Goal: Task Accomplishment & Management: Manage account settings

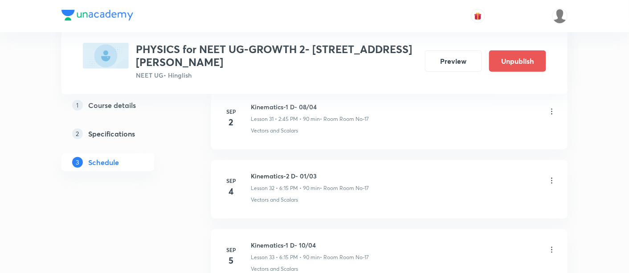
scroll to position [2225, 0]
drag, startPoint x: 250, startPoint y: 165, endPoint x: 343, endPoint y: 164, distance: 92.2
click at [343, 170] on h6 "Kinematics-2 D- 01/03" at bounding box center [310, 174] width 118 height 9
copy h6 "Kinematics-2 D- 01/03"
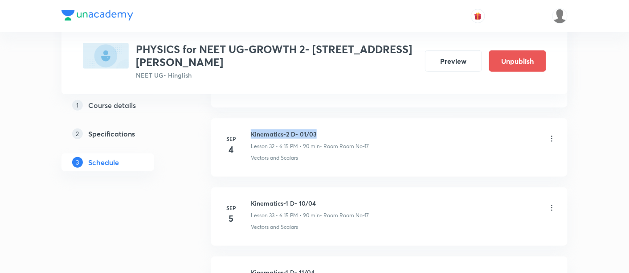
scroll to position [2273, 0]
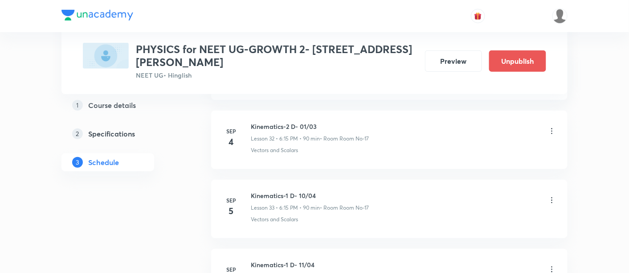
click at [551, 196] on icon at bounding box center [552, 200] width 9 height 9
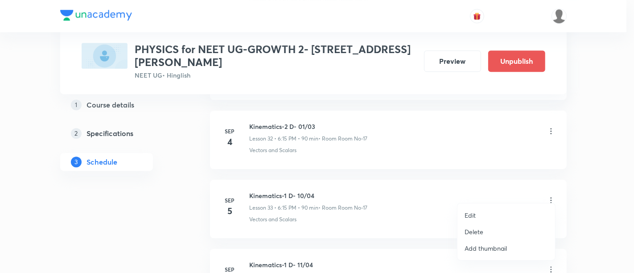
click at [470, 215] on p "Edit" at bounding box center [469, 214] width 11 height 9
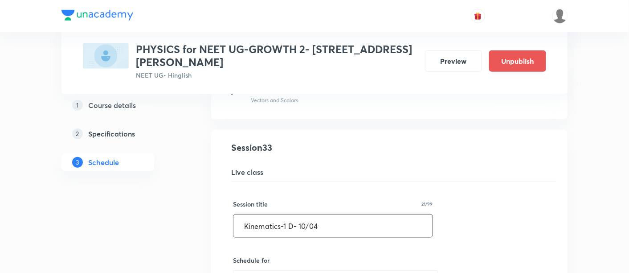
drag, startPoint x: 241, startPoint y: 216, endPoint x: 372, endPoint y: 217, distance: 131.9
click at [372, 217] on input "Kinematics-1 D- 10/04" at bounding box center [332, 225] width 199 height 23
paste input "text"
click at [285, 217] on input "Kinematics-1 D- 10/04" at bounding box center [332, 225] width 199 height 23
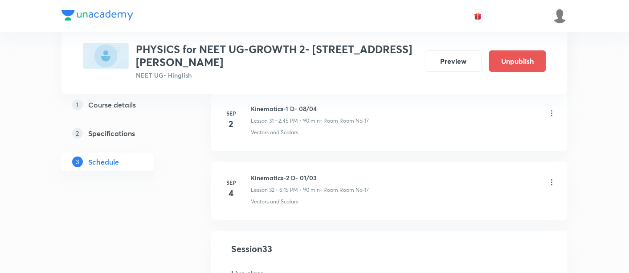
scroll to position [2169, 0]
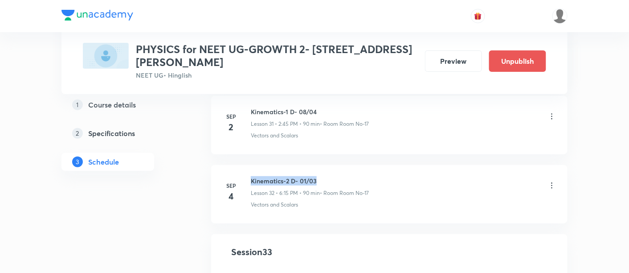
drag, startPoint x: 250, startPoint y: 171, endPoint x: 322, endPoint y: 173, distance: 72.2
click at [322, 176] on div "[DATE] Kinematics-2 D- 01/03 Lesson 32 • 6:15 PM • 90 min • Room Room No-17 Vec…" at bounding box center [389, 192] width 334 height 33
copy h6 "Kinematics-2 D- 01/03"
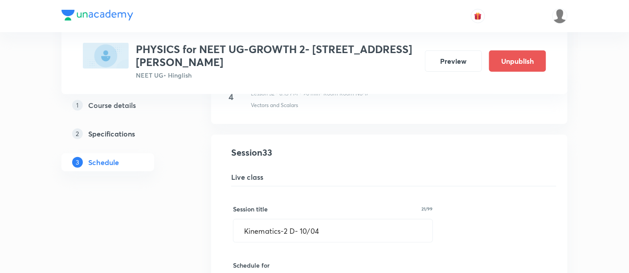
scroll to position [2271, 0]
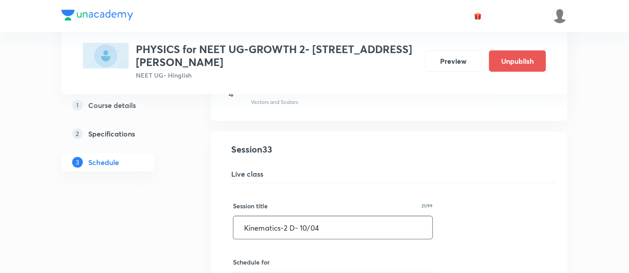
drag, startPoint x: 244, startPoint y: 216, endPoint x: 330, endPoint y: 216, distance: 86.0
click at [330, 216] on input "Kinematics-2 D- 10/04" at bounding box center [332, 227] width 199 height 23
paste input "01/03"
click at [306, 219] on input "Kinematics-2 D- 01/03" at bounding box center [332, 227] width 199 height 23
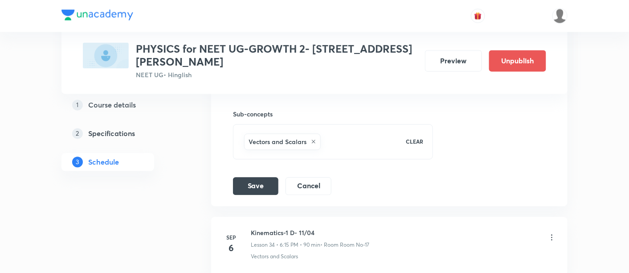
scroll to position [2659, 0]
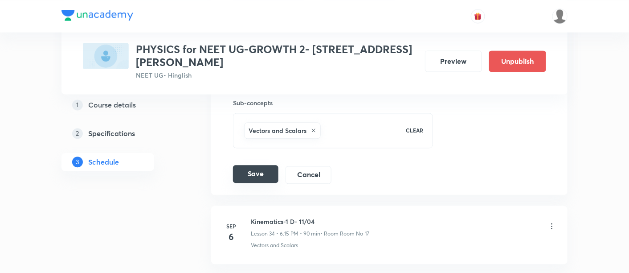
type input "Kinematics-2 D- 02/03"
click at [257, 165] on button "Save" at bounding box center [255, 174] width 45 height 18
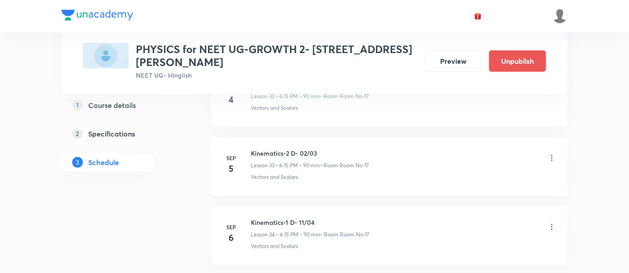
scroll to position [2309, 0]
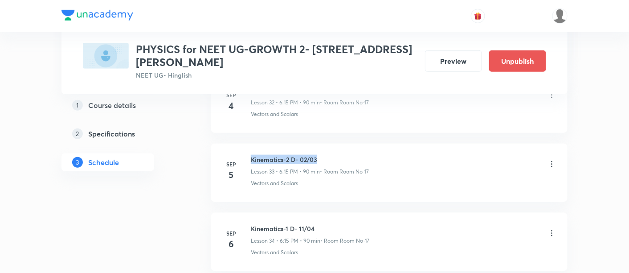
drag, startPoint x: 253, startPoint y: 147, endPoint x: 316, endPoint y: 146, distance: 63.3
click at [316, 155] on h6 "Kinematics-2 D- 02/03" at bounding box center [310, 159] width 118 height 9
